Goal: Task Accomplishment & Management: Manage account settings

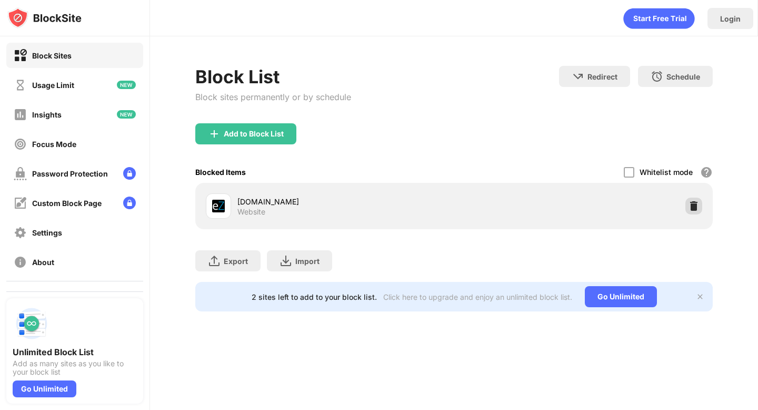
click at [695, 206] on img at bounding box center [694, 206] width 11 height 11
